Goal: Task Accomplishment & Management: Use online tool/utility

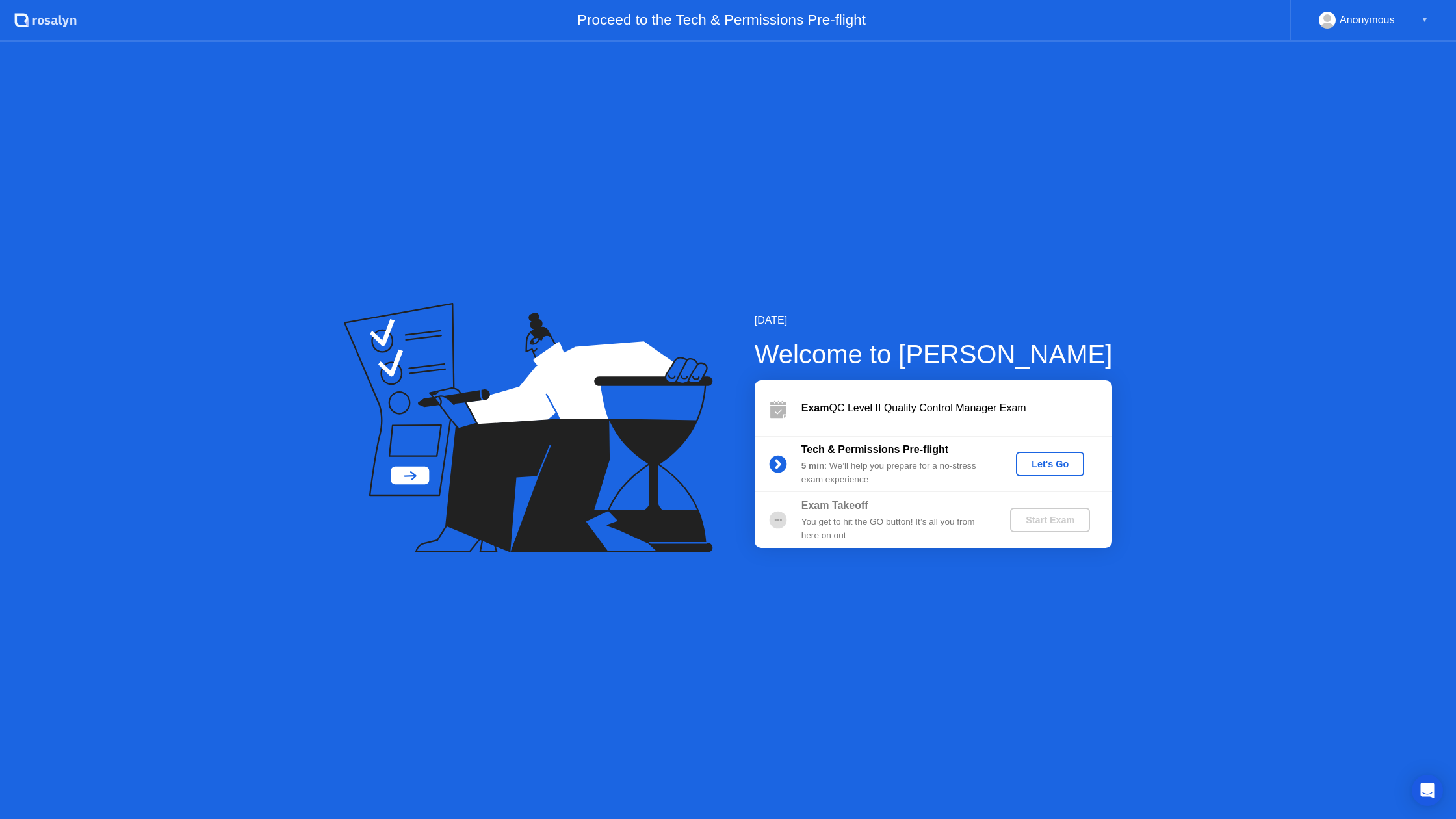
click at [1041, 466] on div "Let's Go" at bounding box center [1050, 464] width 58 height 10
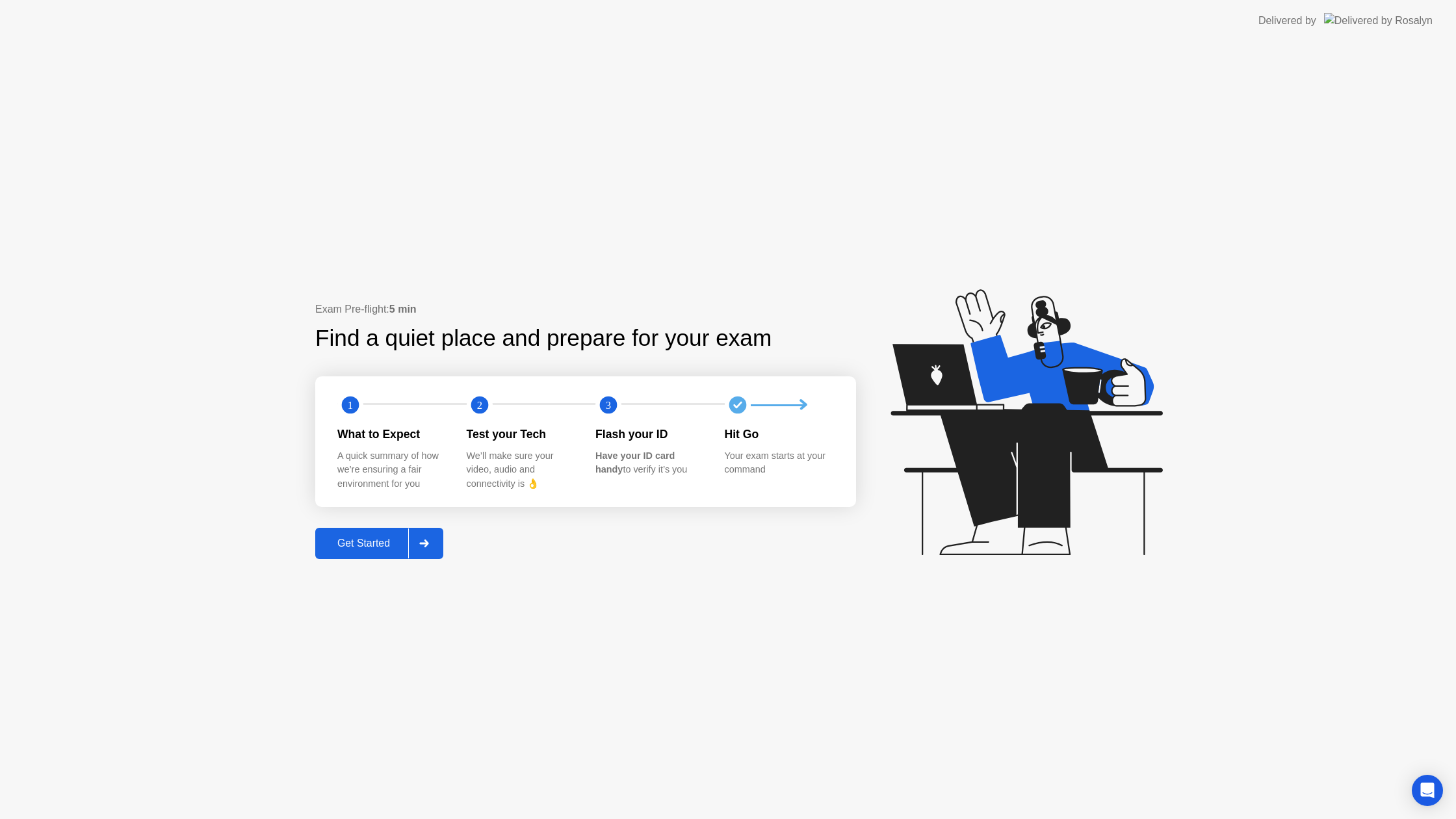
click at [391, 540] on div "Get Started" at bounding box center [364, 543] width 89 height 12
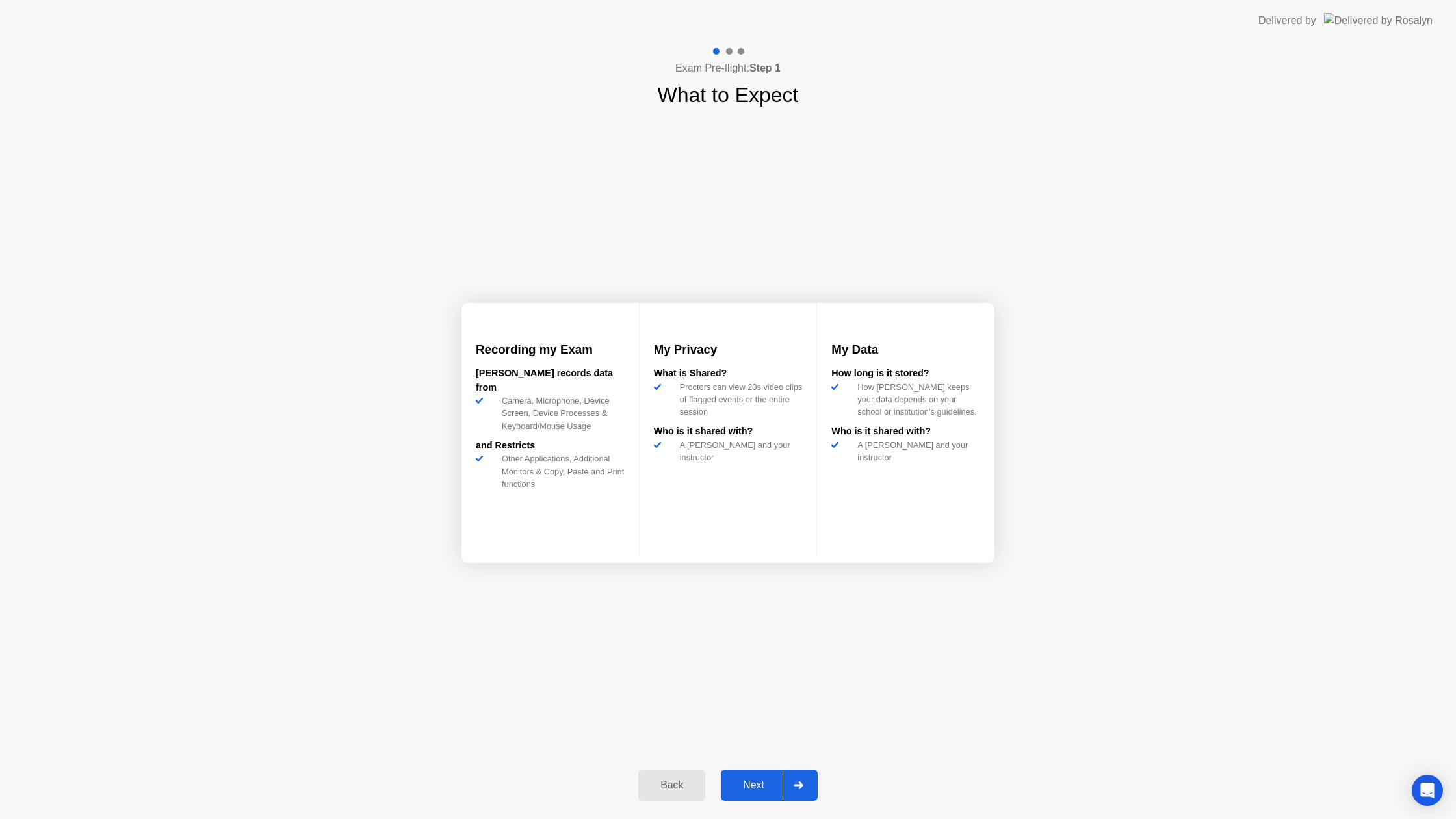
click at [735, 779] on div "Next" at bounding box center [754, 785] width 58 height 12
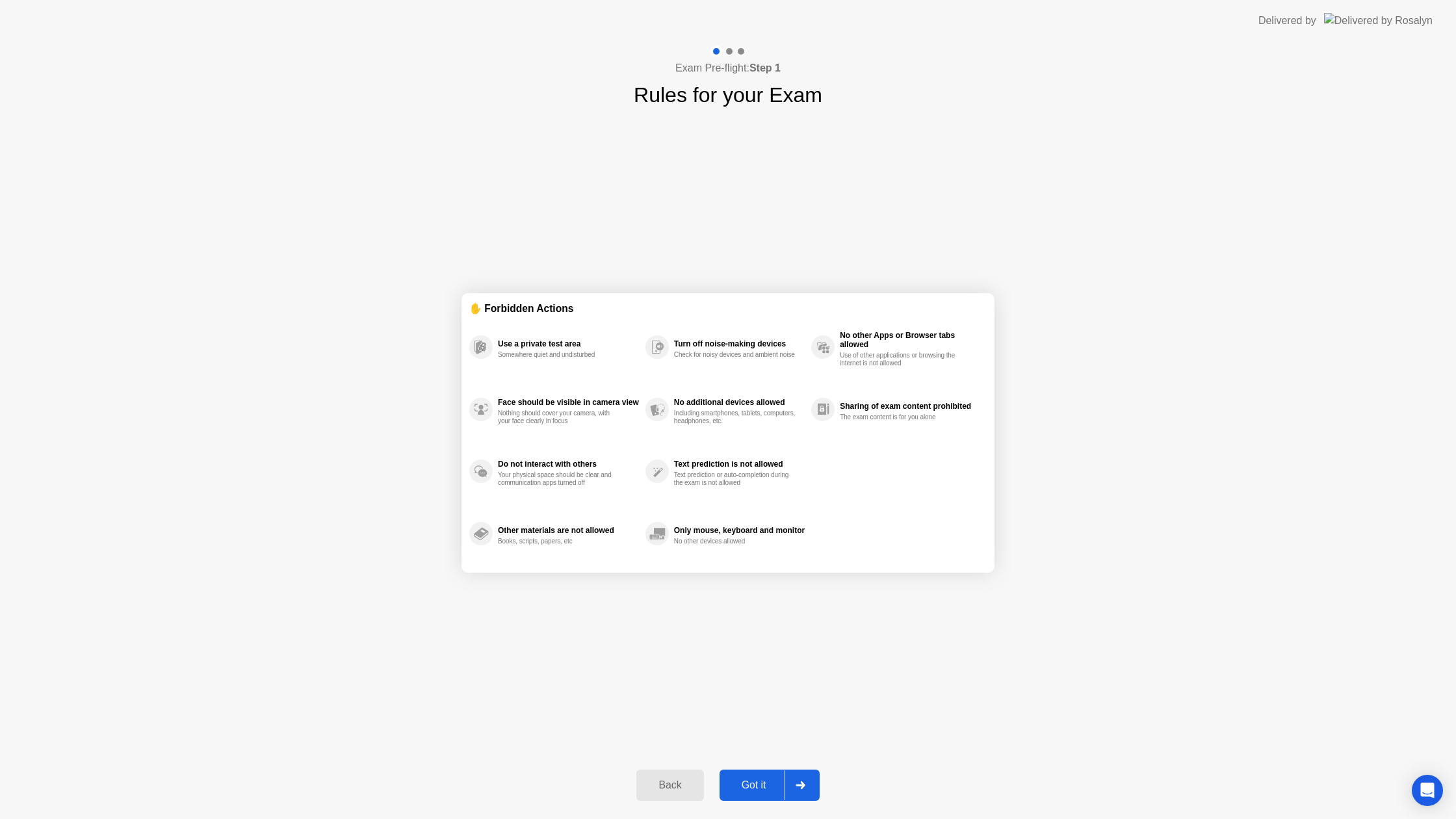
click at [736, 779] on div "Got it" at bounding box center [754, 785] width 61 height 12
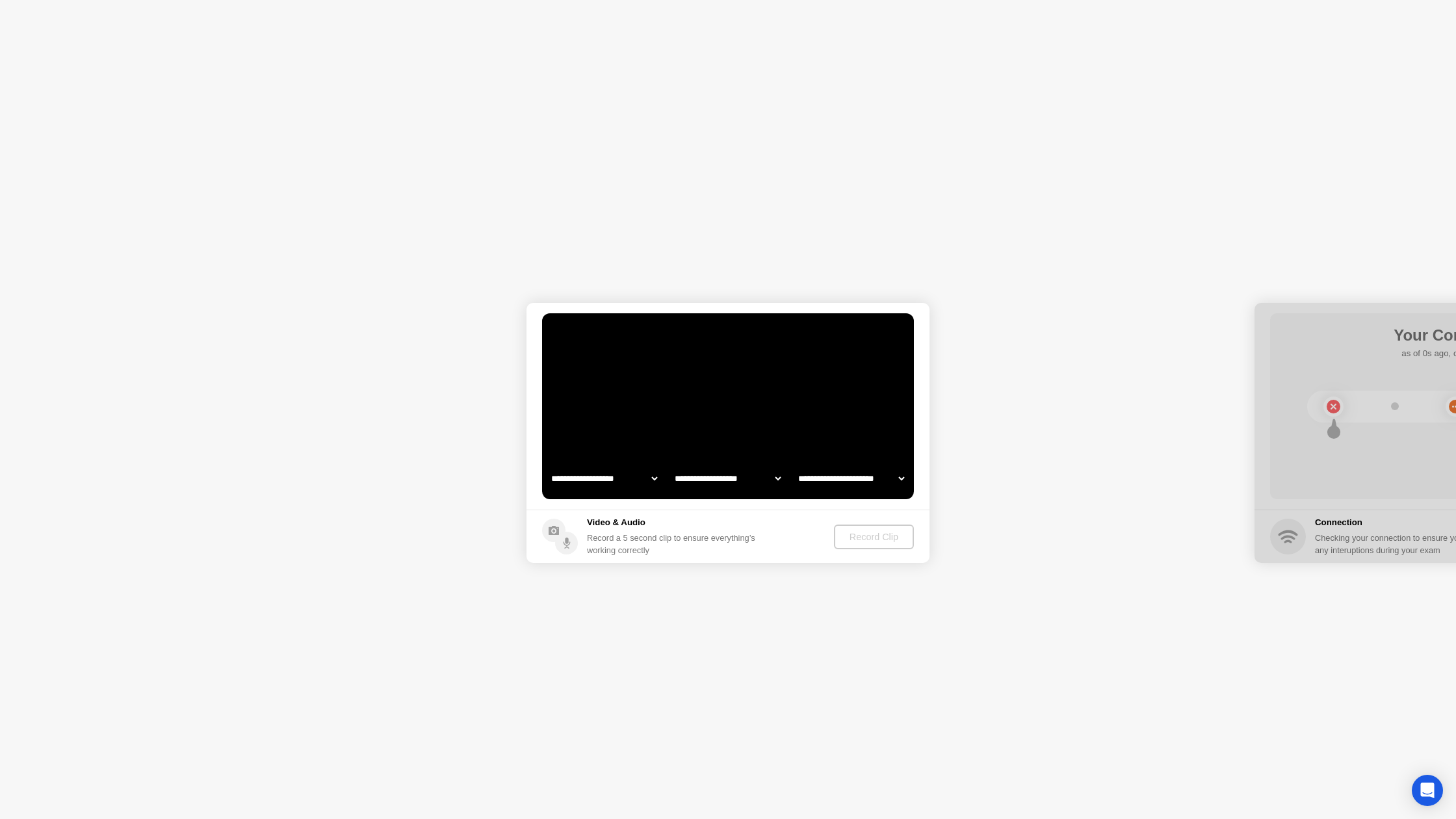
select select "**********"
select select "*******"
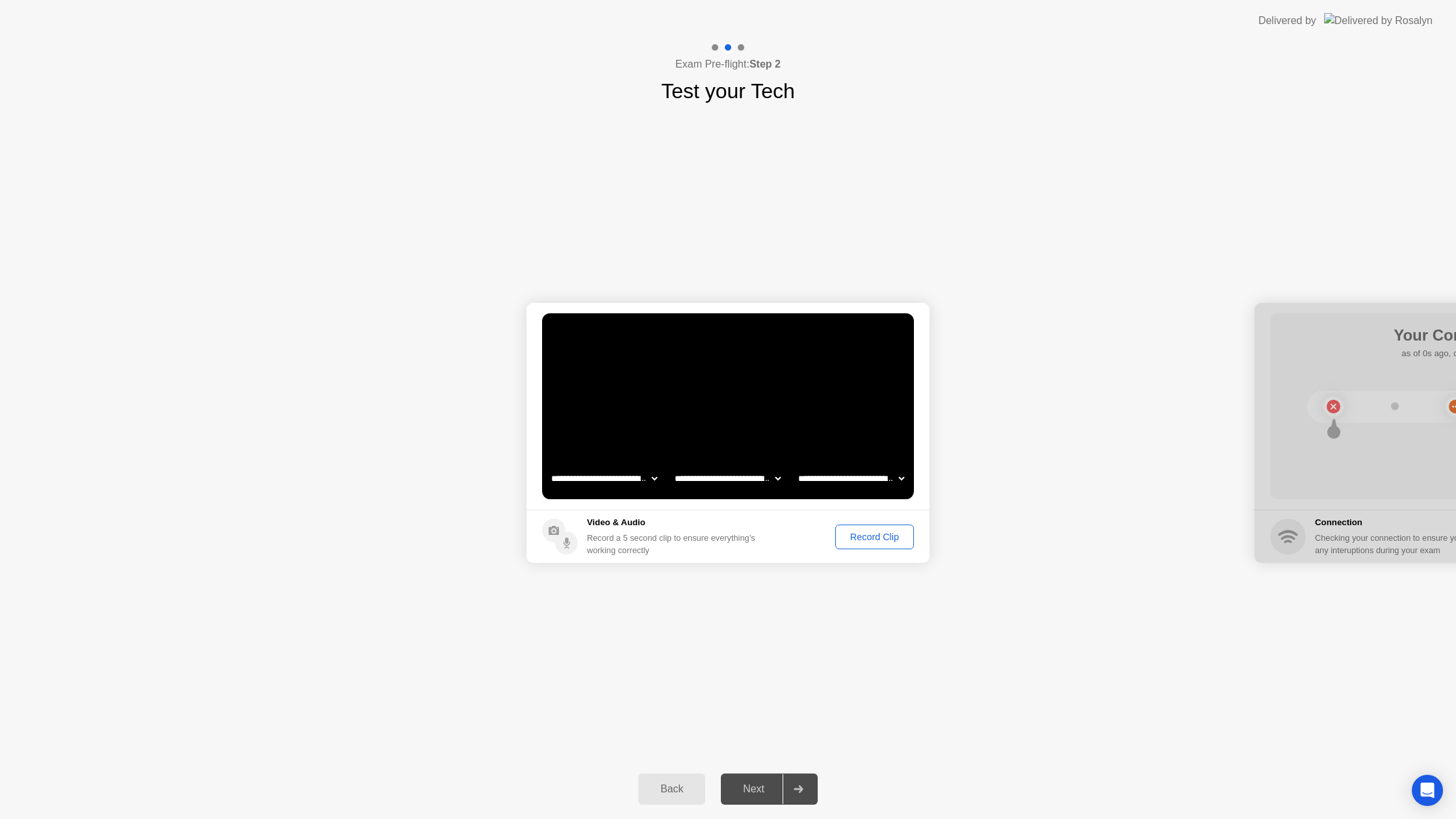
click at [853, 536] on div "Record Clip" at bounding box center [874, 537] width 69 height 10
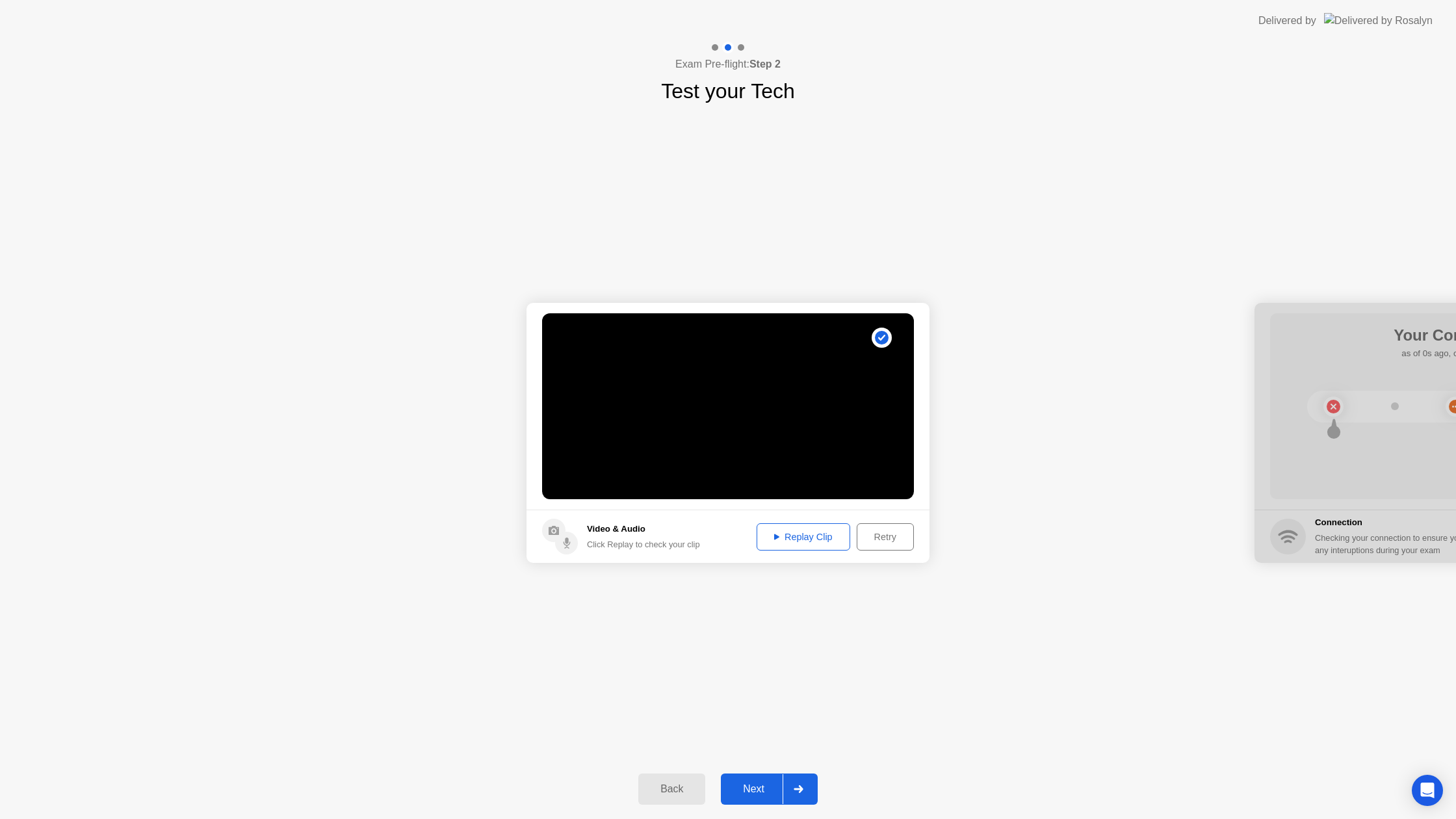
click at [742, 790] on div "Next" at bounding box center [754, 789] width 58 height 12
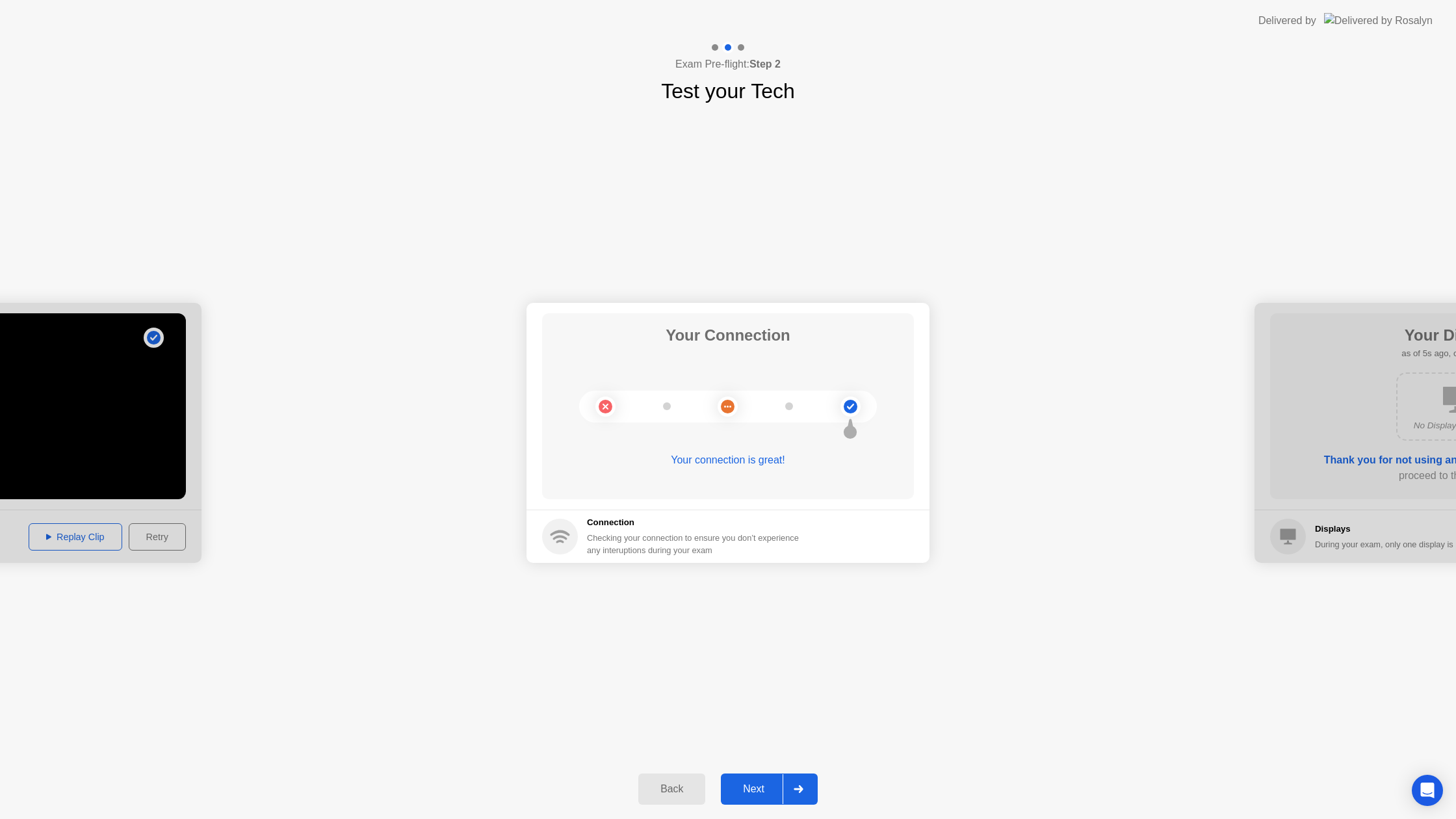
click at [763, 784] on div "Next" at bounding box center [754, 789] width 58 height 12
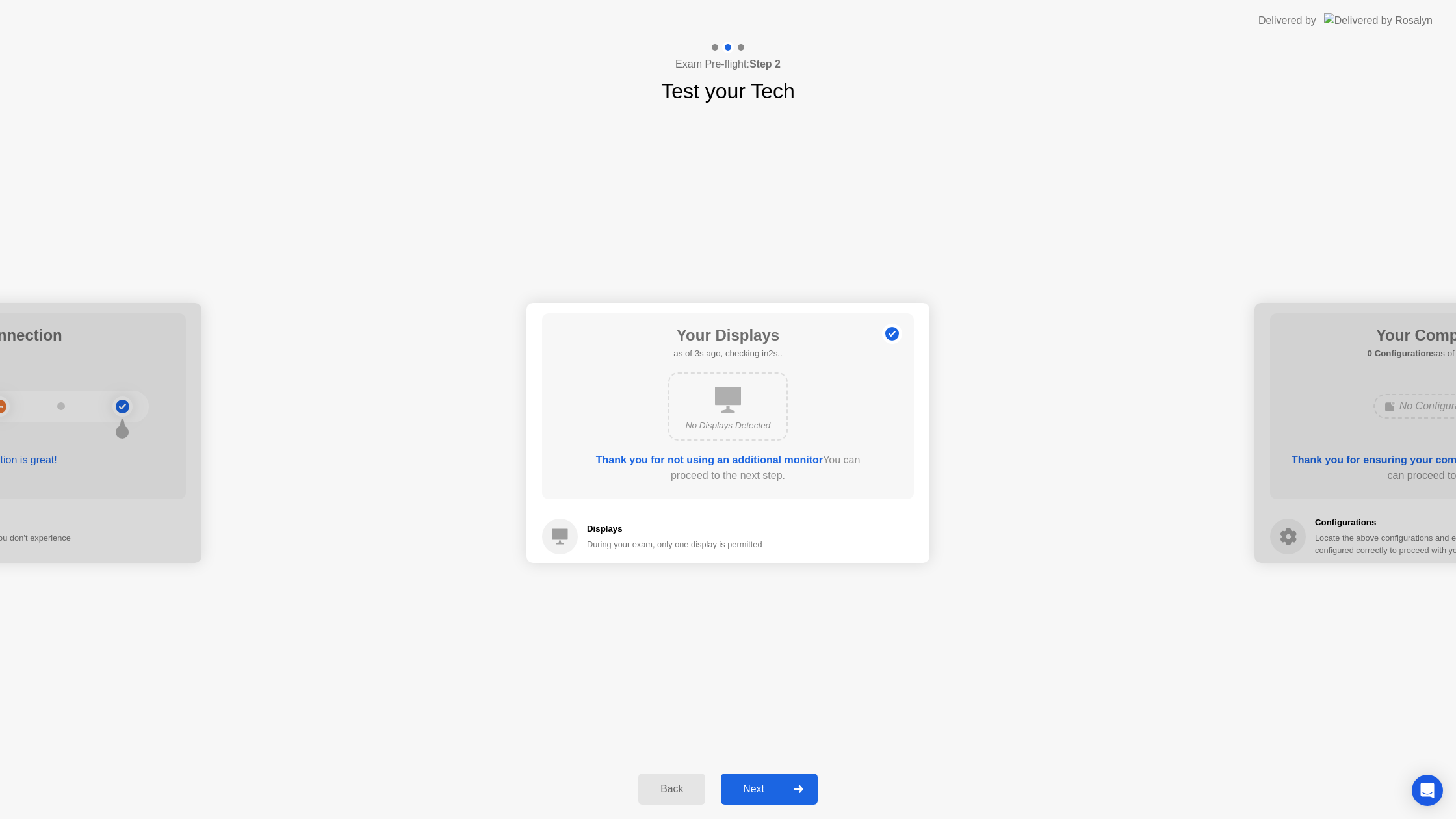
click at [763, 784] on div "Next" at bounding box center [754, 789] width 58 height 12
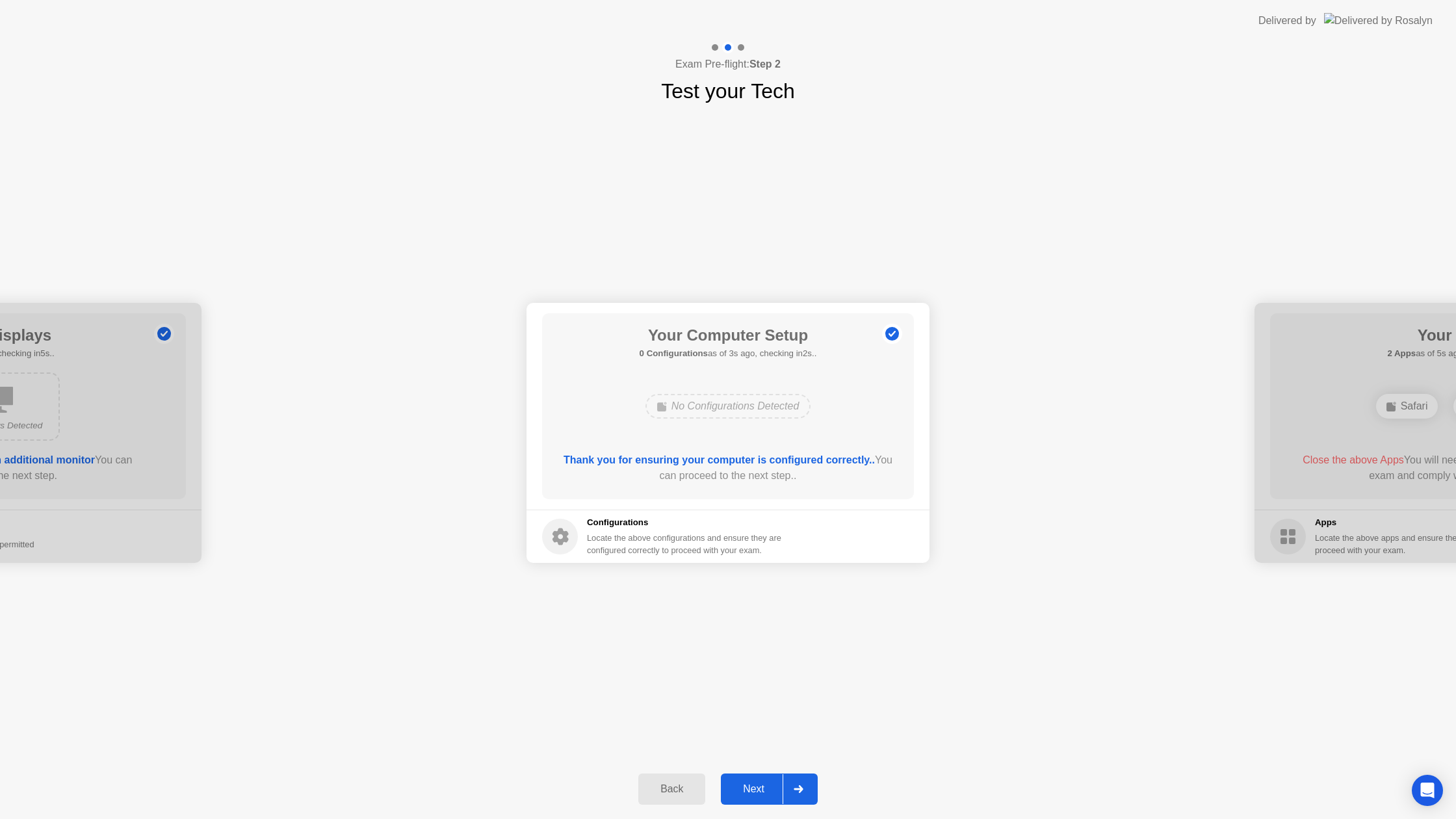
click at [763, 784] on div "Next" at bounding box center [754, 789] width 58 height 12
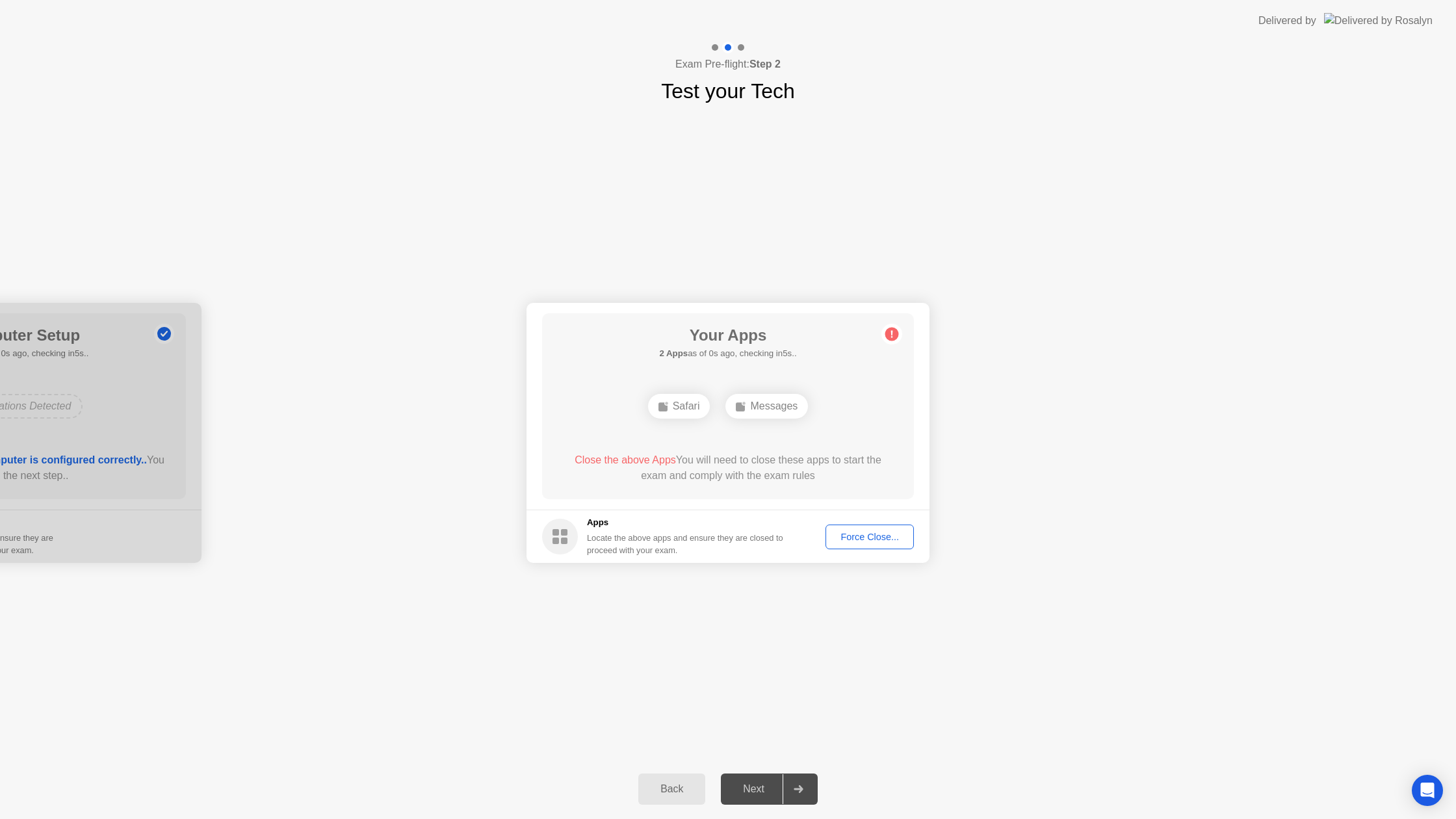
click at [848, 540] on div "Force Close..." at bounding box center [869, 537] width 79 height 10
click at [838, 538] on div "Force Close..." at bounding box center [869, 537] width 79 height 10
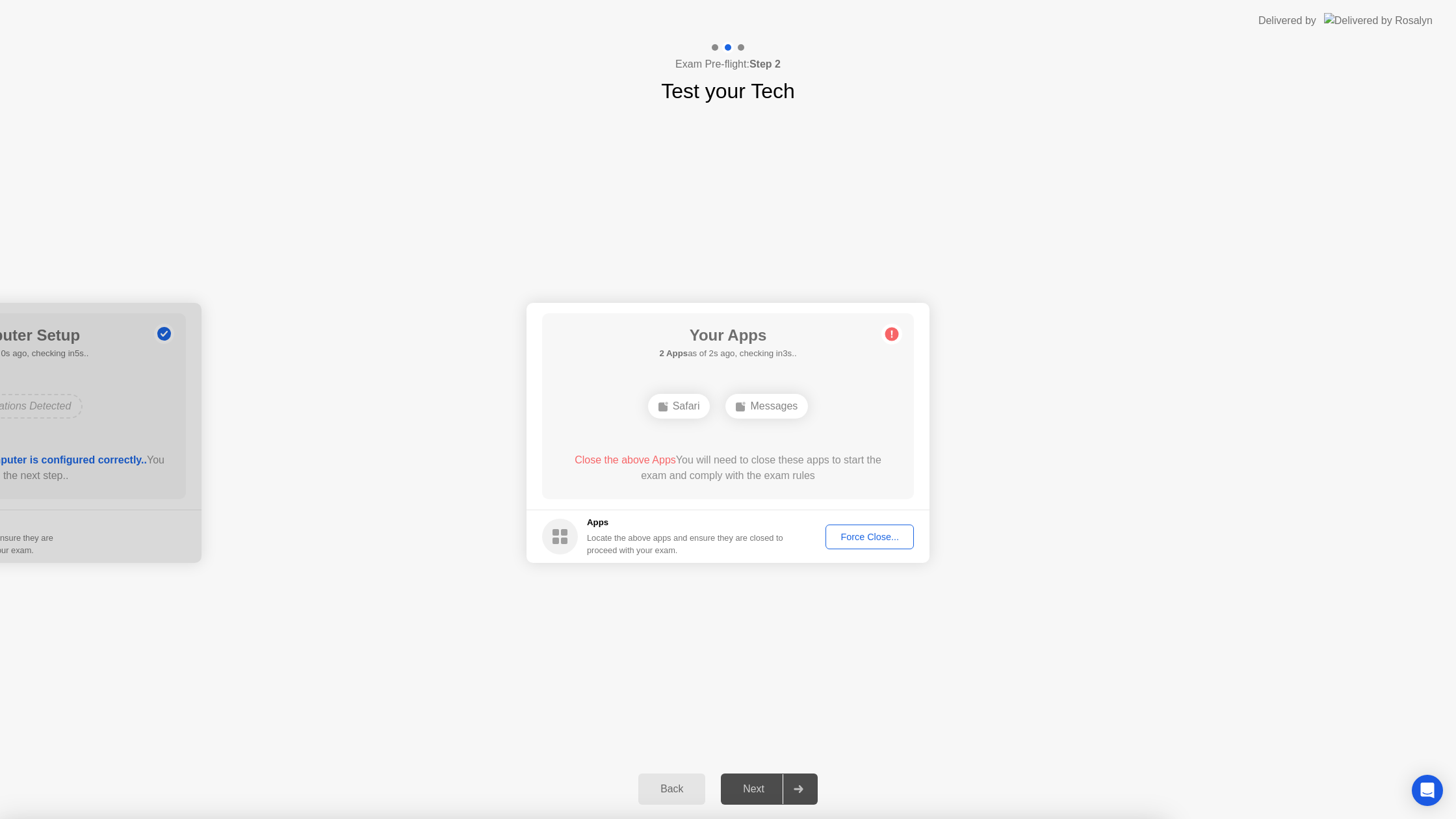
click at [633, 458] on span "Close the above Apps" at bounding box center [625, 460] width 101 height 11
click at [860, 540] on div "Force Close..." at bounding box center [869, 537] width 79 height 10
